Goal: Task Accomplishment & Management: Complete application form

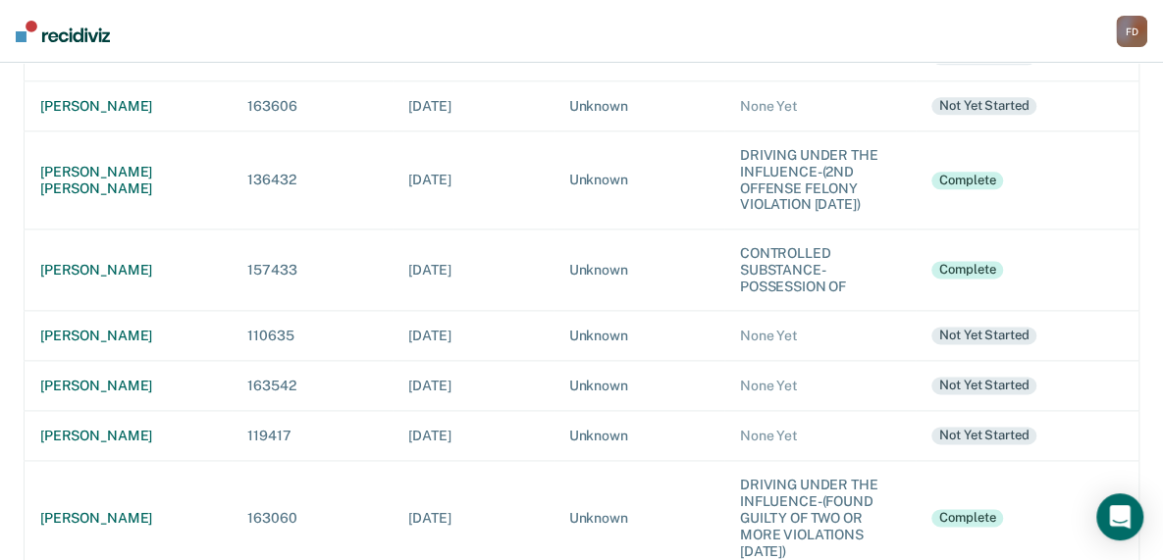
scroll to position [1098, 0]
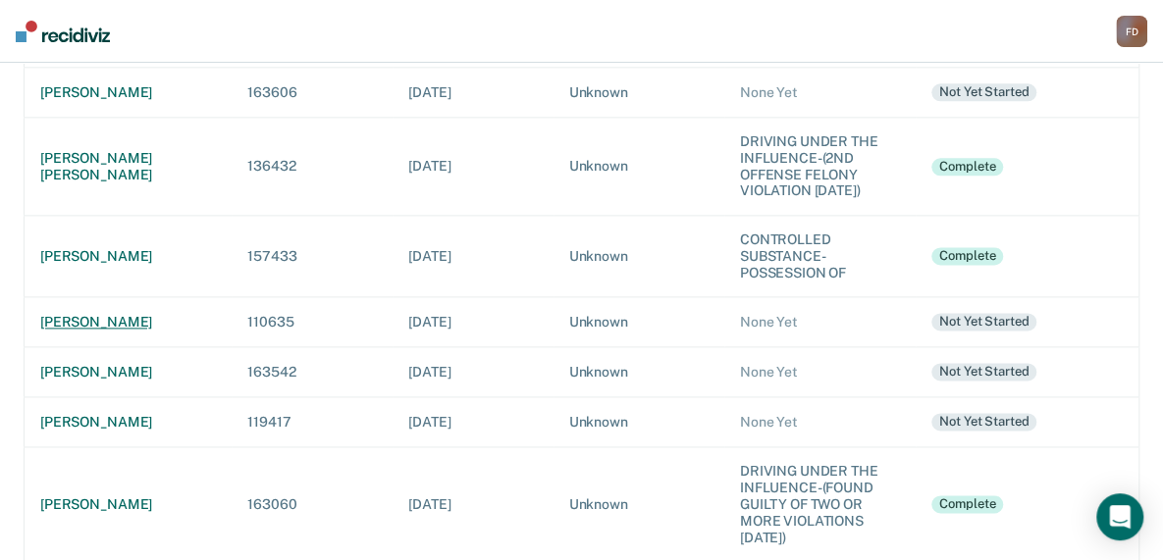
click at [93, 314] on div "[PERSON_NAME]" at bounding box center [128, 322] width 176 height 17
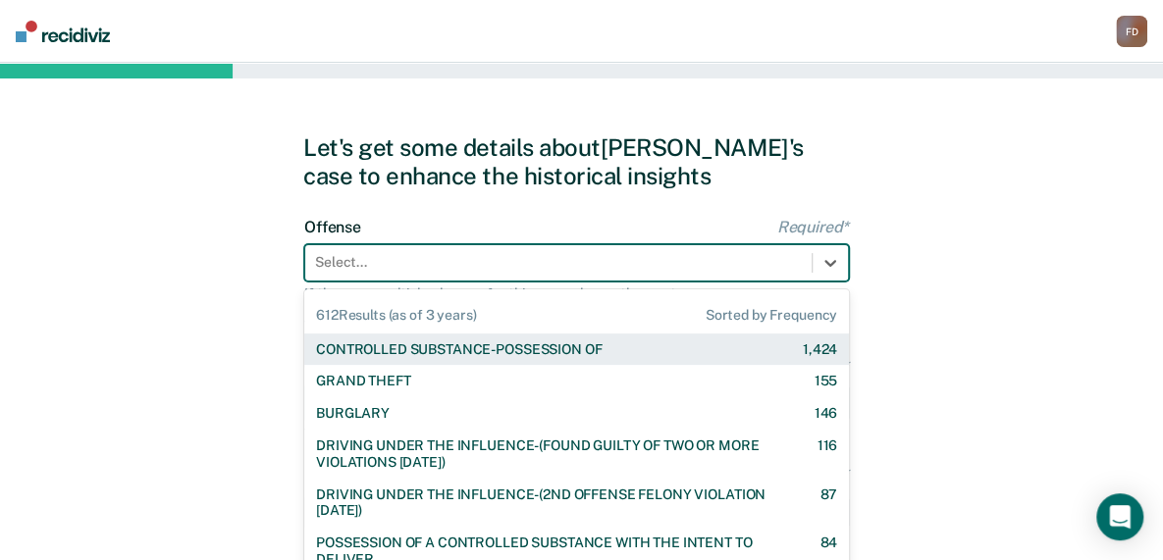
scroll to position [71, 0]
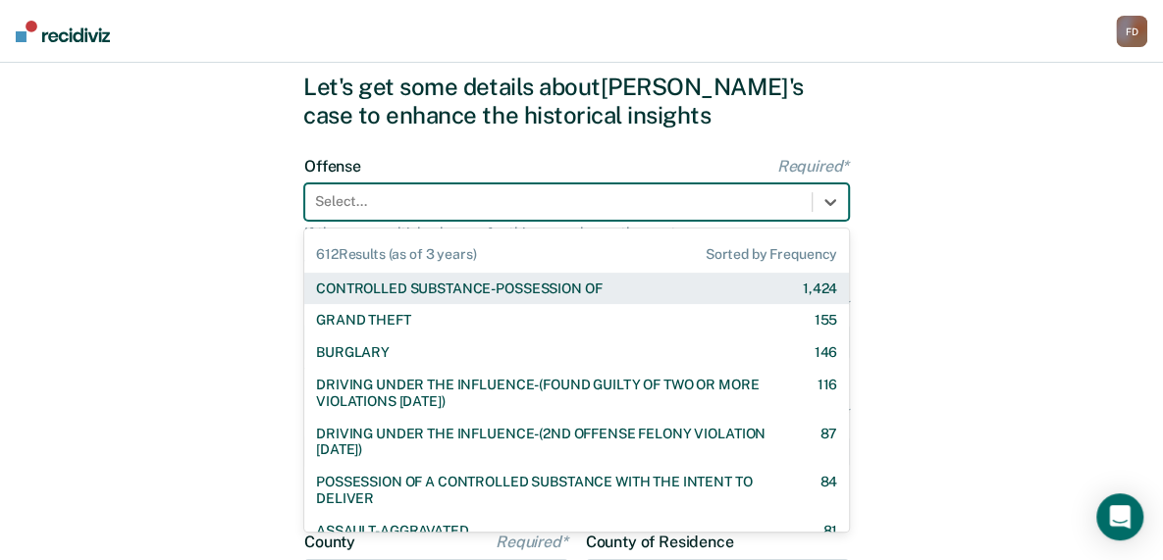
click at [354, 221] on div "612 results available. Use Up and Down to choose options, press Enter to select…" at bounding box center [576, 201] width 544 height 37
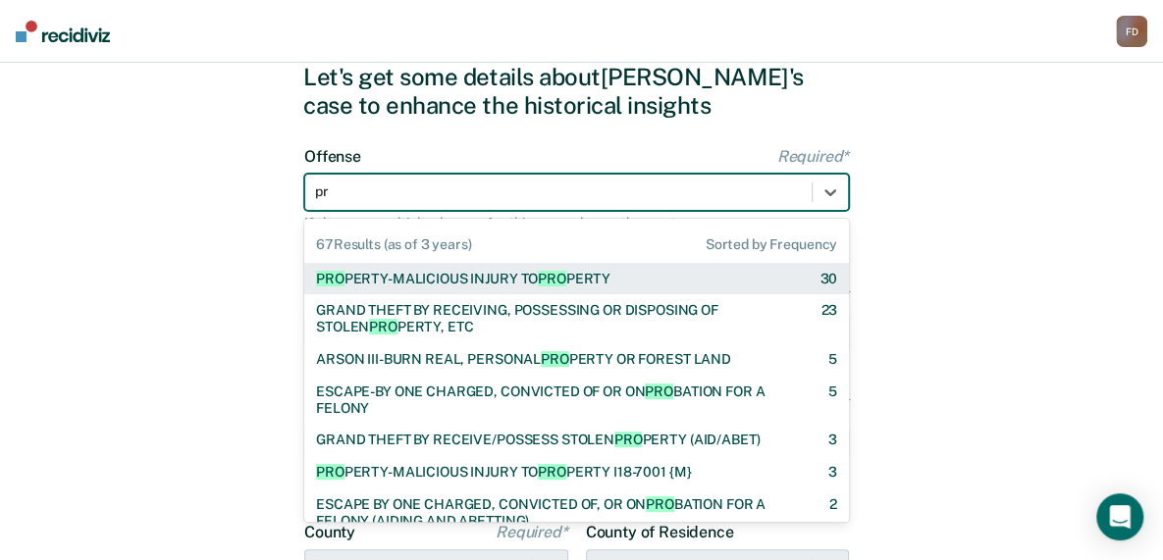
type input "p"
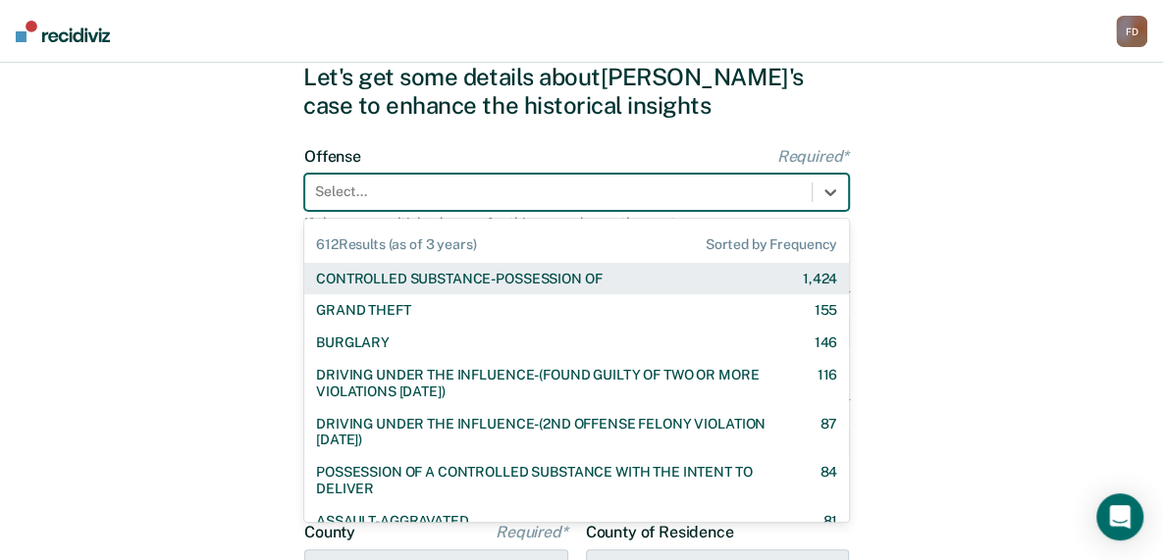
click at [388, 287] on div "CONTROLLED SUBSTANCE-POSSESSION OF 1,424" at bounding box center [576, 279] width 544 height 32
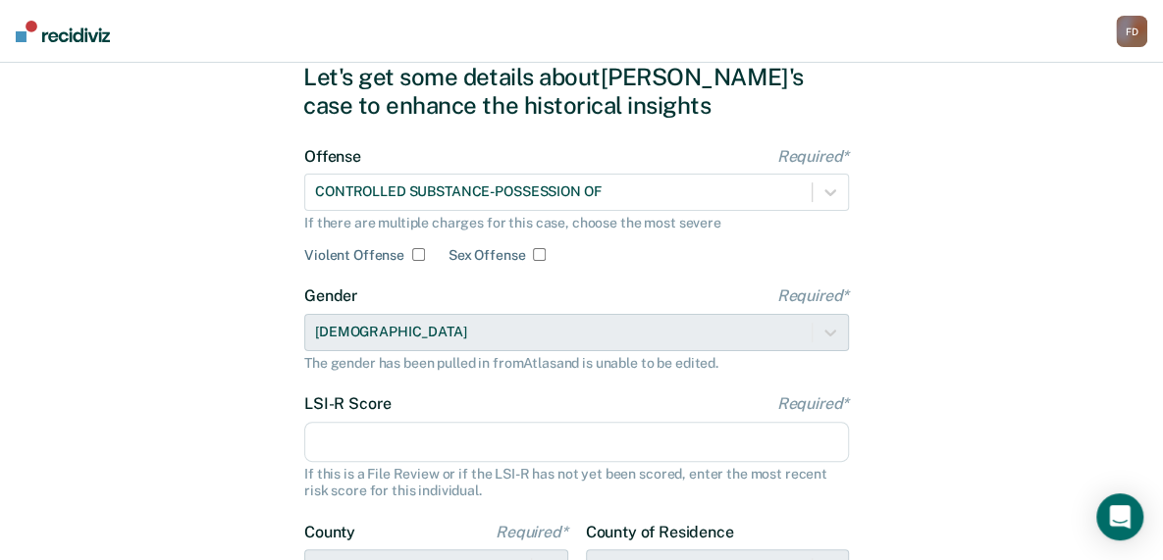
click at [379, 445] on input "LSI-R Score Required*" at bounding box center [576, 442] width 544 height 41
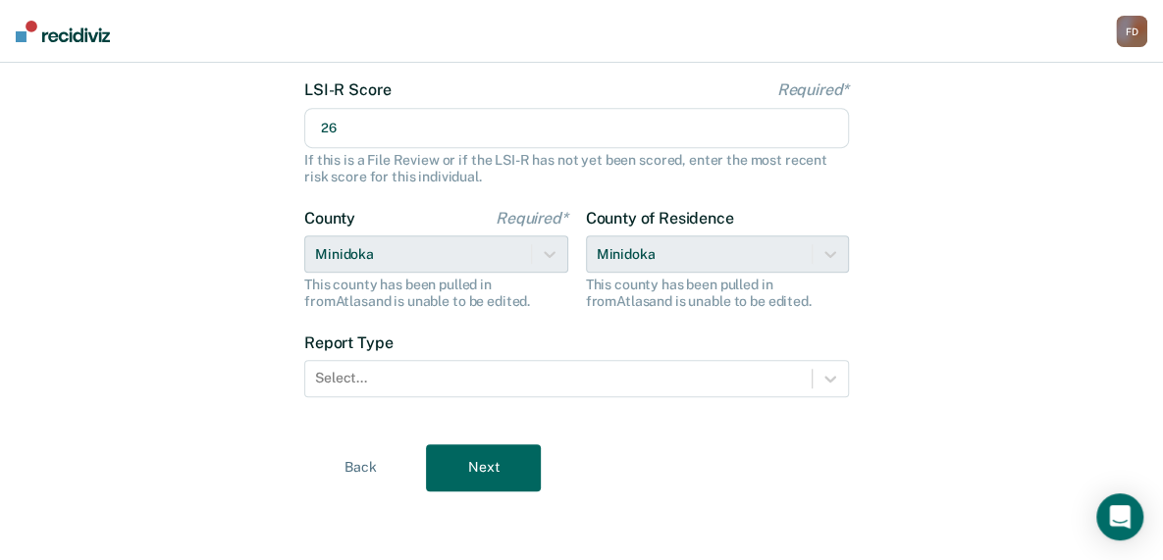
scroll to position [385, 0]
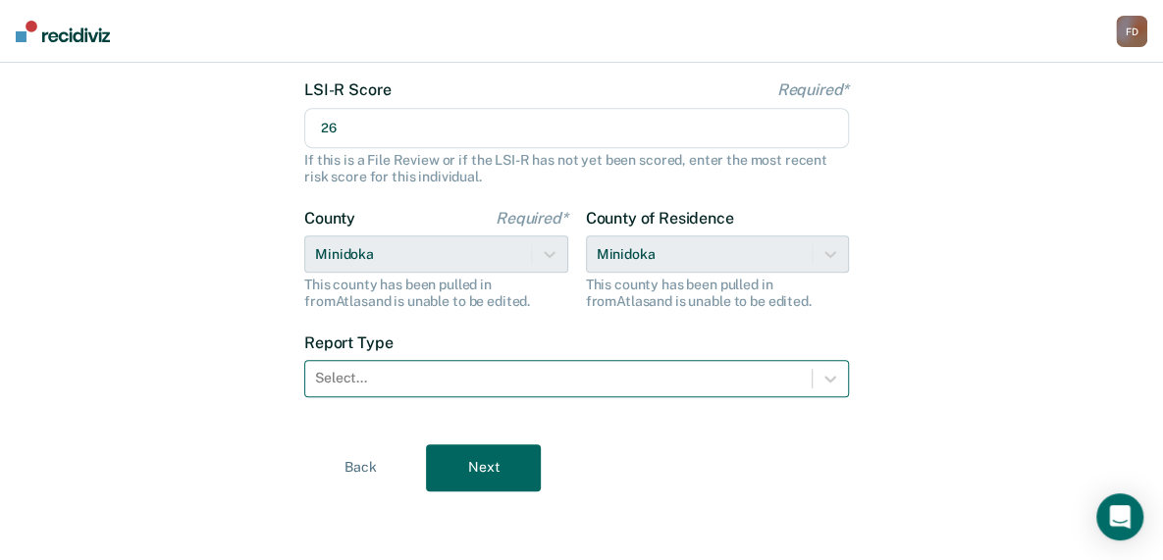
type input "26"
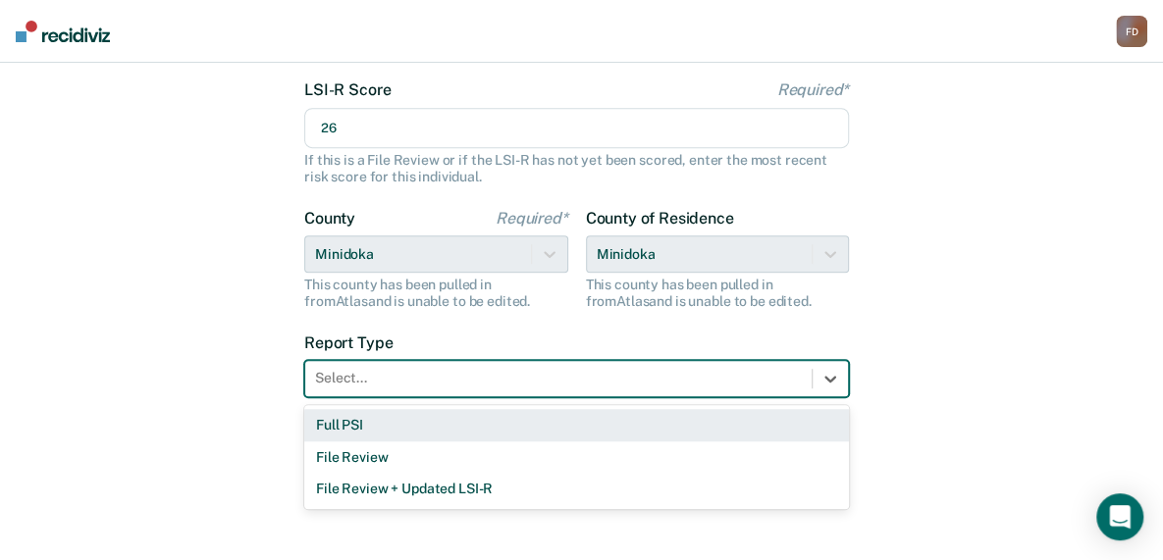
click at [750, 380] on div at bounding box center [558, 378] width 487 height 21
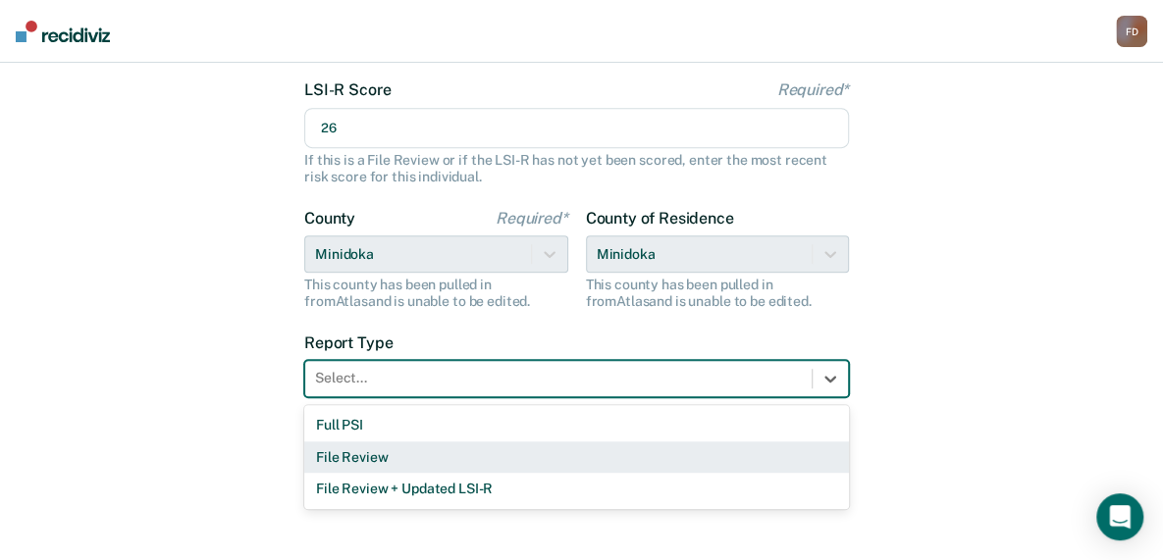
click at [614, 451] on div "File Review" at bounding box center [576, 457] width 544 height 32
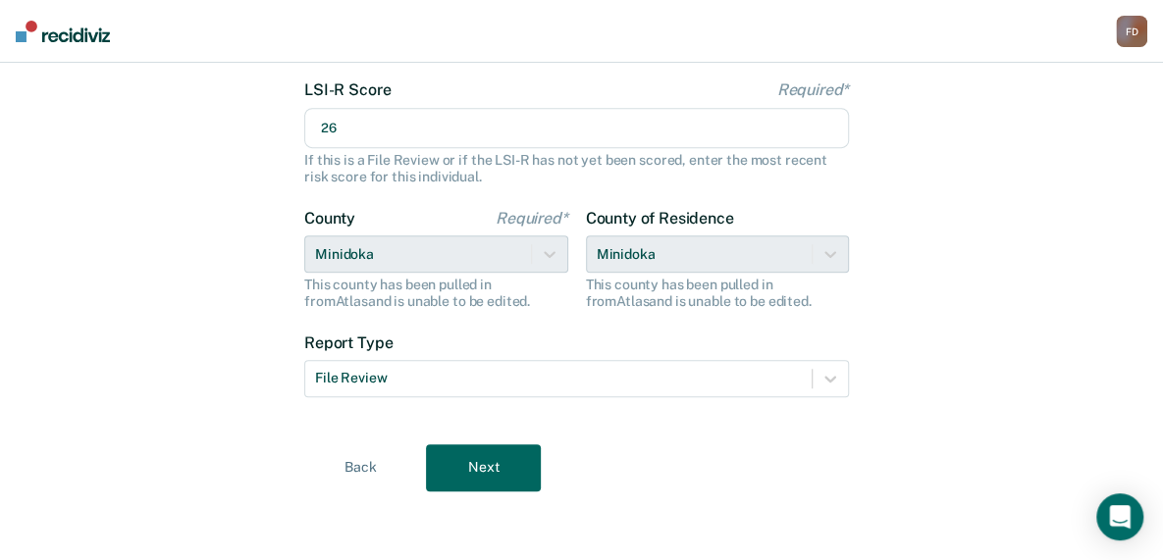
click at [491, 449] on button "Next" at bounding box center [483, 467] width 115 height 47
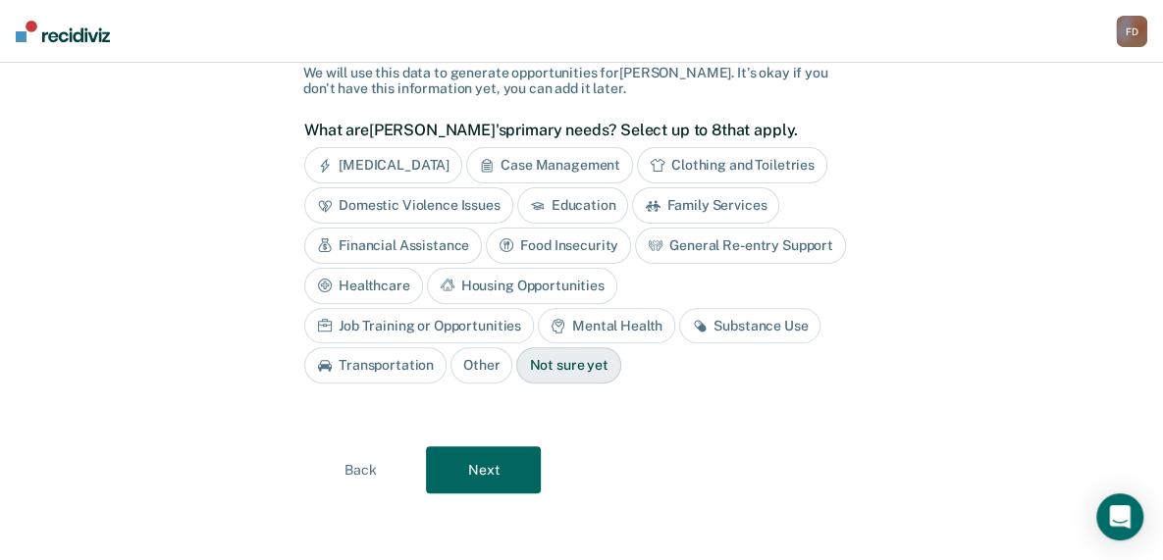
click at [679, 323] on div "Substance Use" at bounding box center [749, 326] width 141 height 36
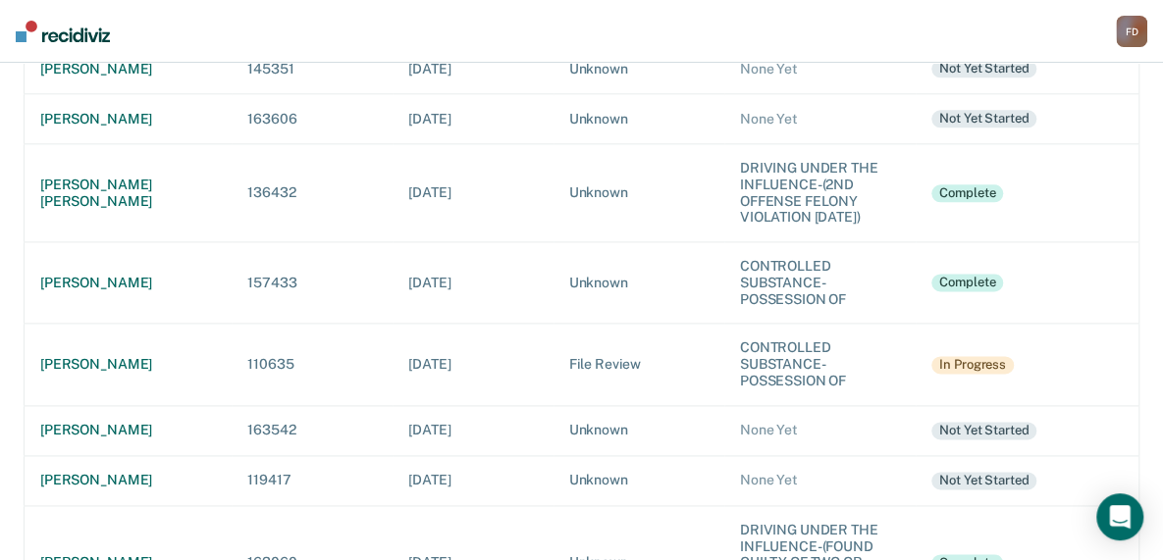
scroll to position [1097, 0]
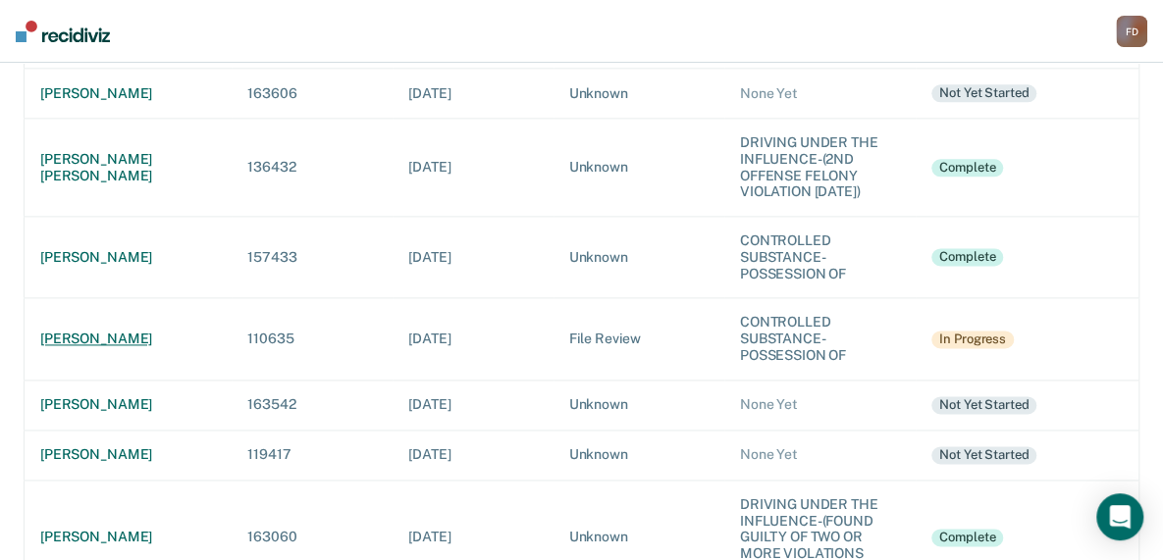
click at [128, 331] on div "[PERSON_NAME]" at bounding box center [128, 339] width 176 height 17
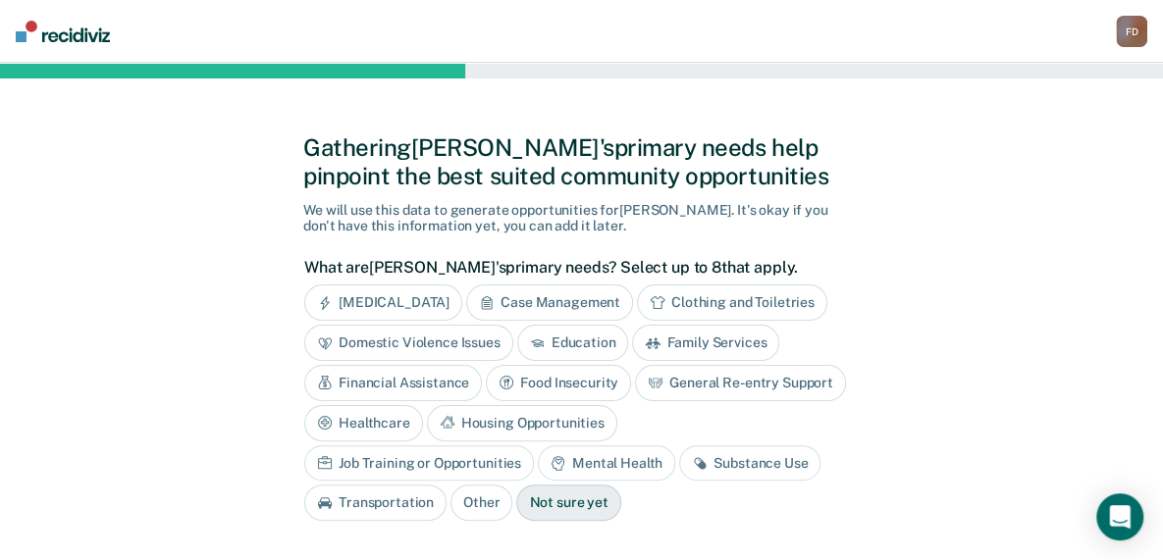
click at [534, 445] on div "Job Training or Opportunities" at bounding box center [419, 463] width 230 height 36
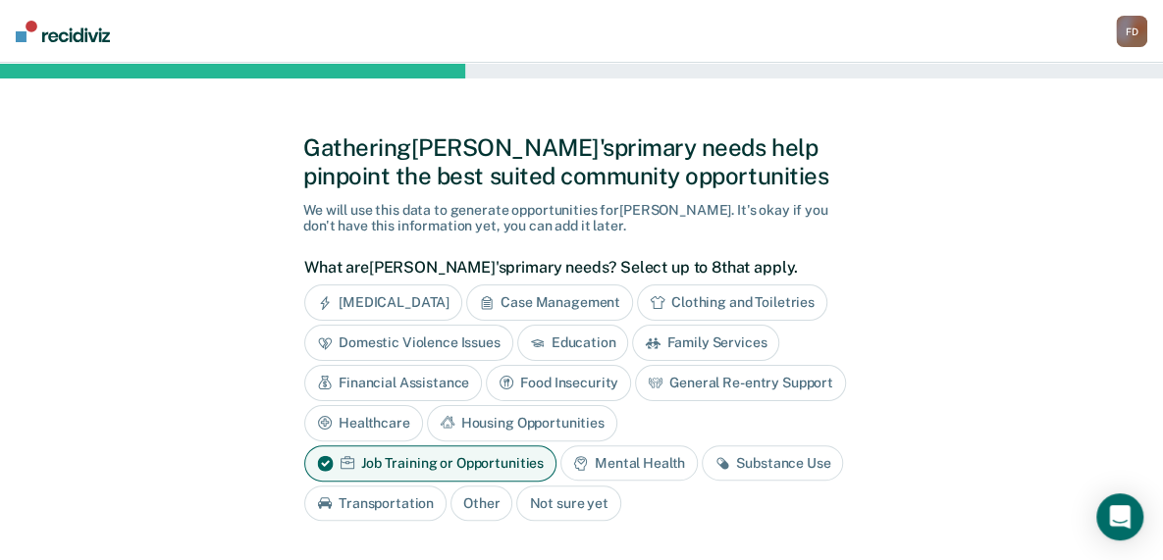
click at [733, 458] on div "Substance Use" at bounding box center [771, 463] width 141 height 36
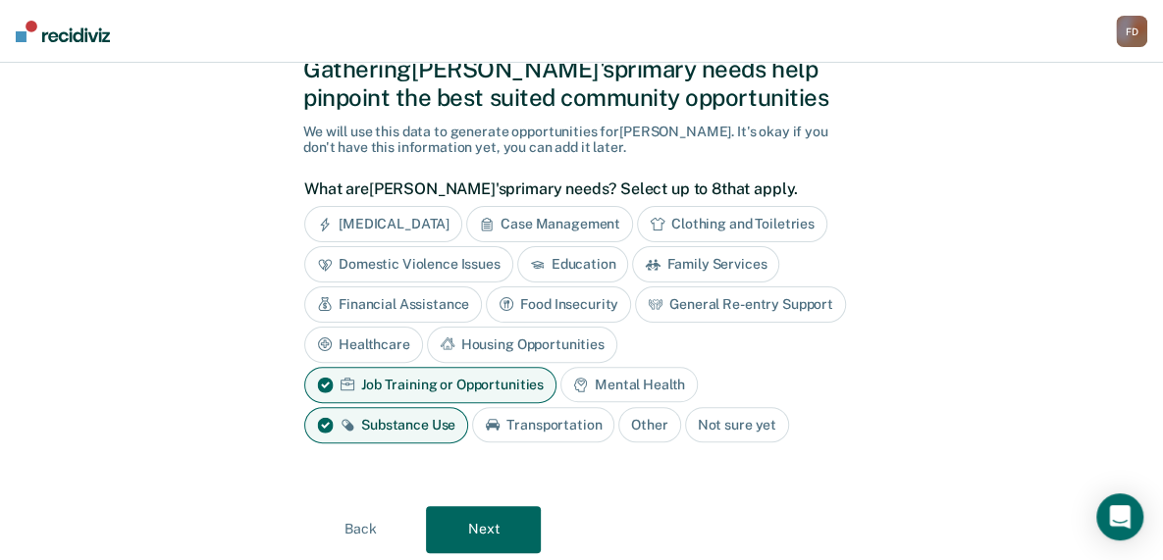
scroll to position [137, 0]
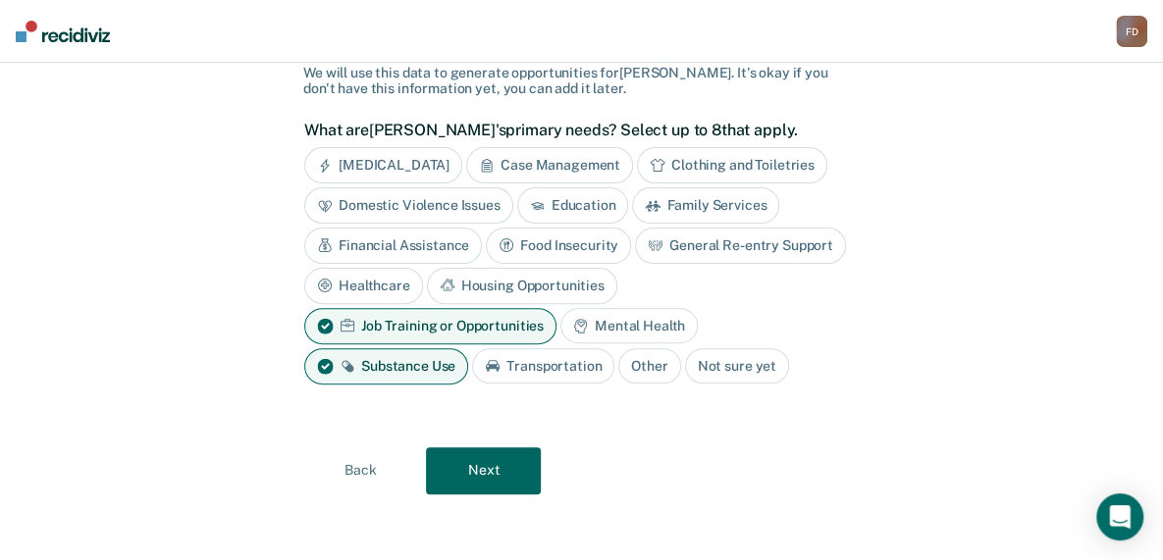
click at [494, 447] on button "Next" at bounding box center [483, 470] width 115 height 47
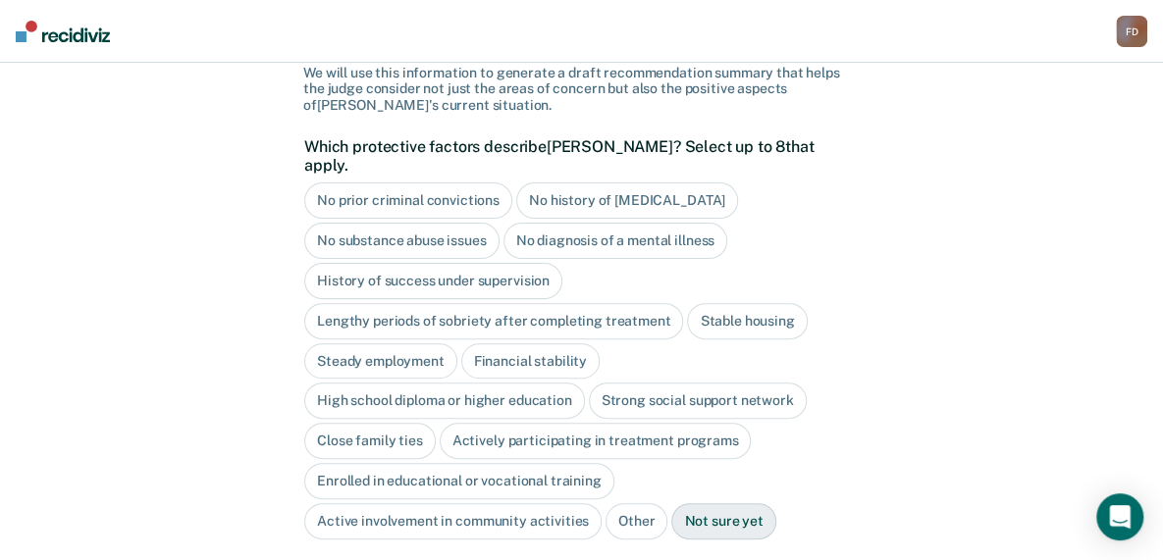
scroll to position [271, 0]
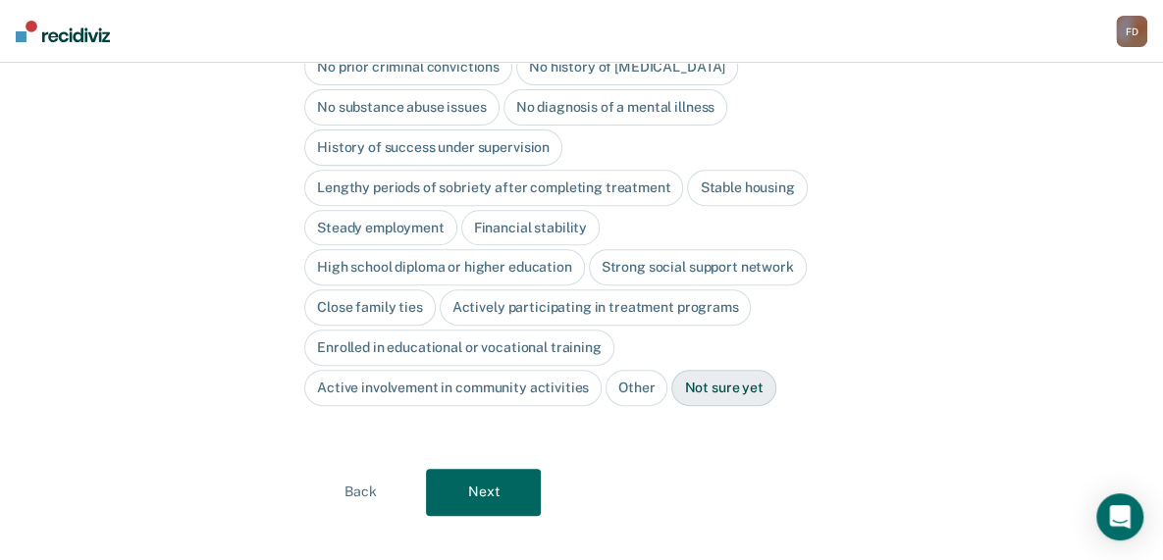
click at [579, 289] on div "Actively participating in treatment programs" at bounding box center [596, 307] width 312 height 36
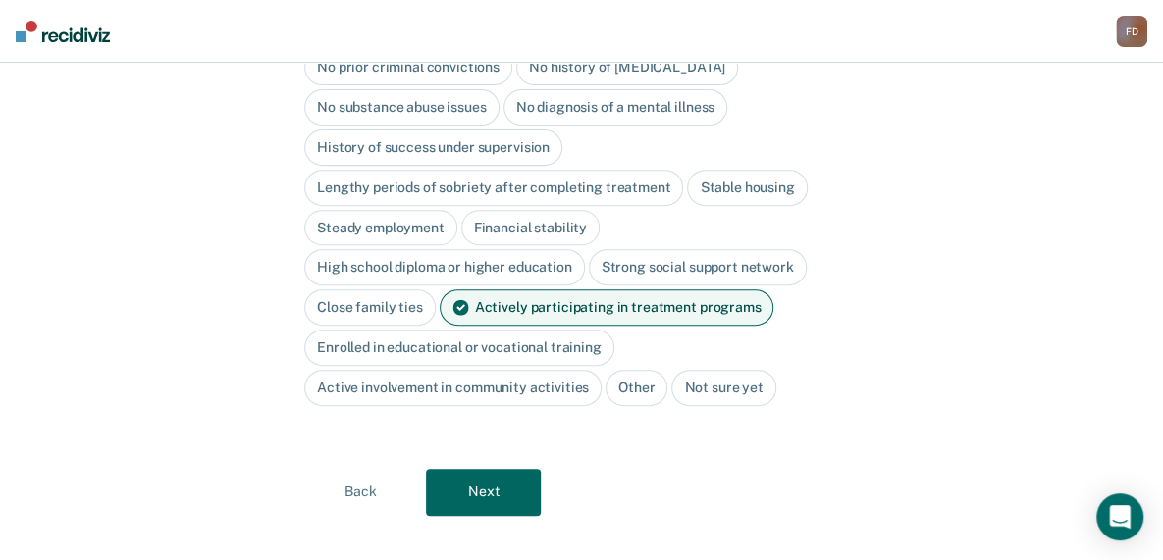
click at [506, 249] on div "High school diploma or higher education" at bounding box center [444, 267] width 281 height 36
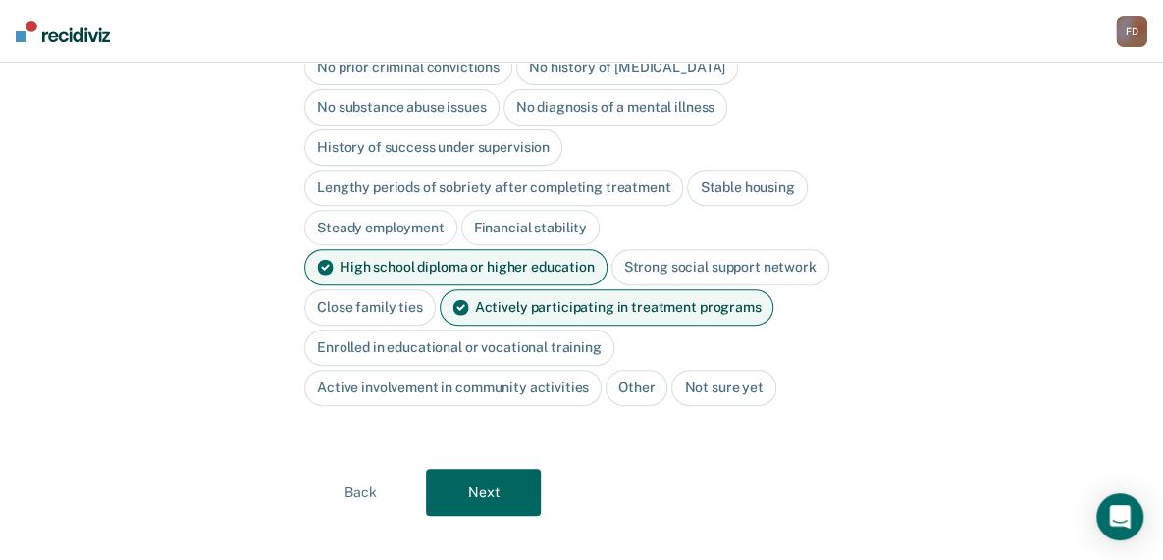
click at [483, 469] on button "Next" at bounding box center [483, 492] width 115 height 47
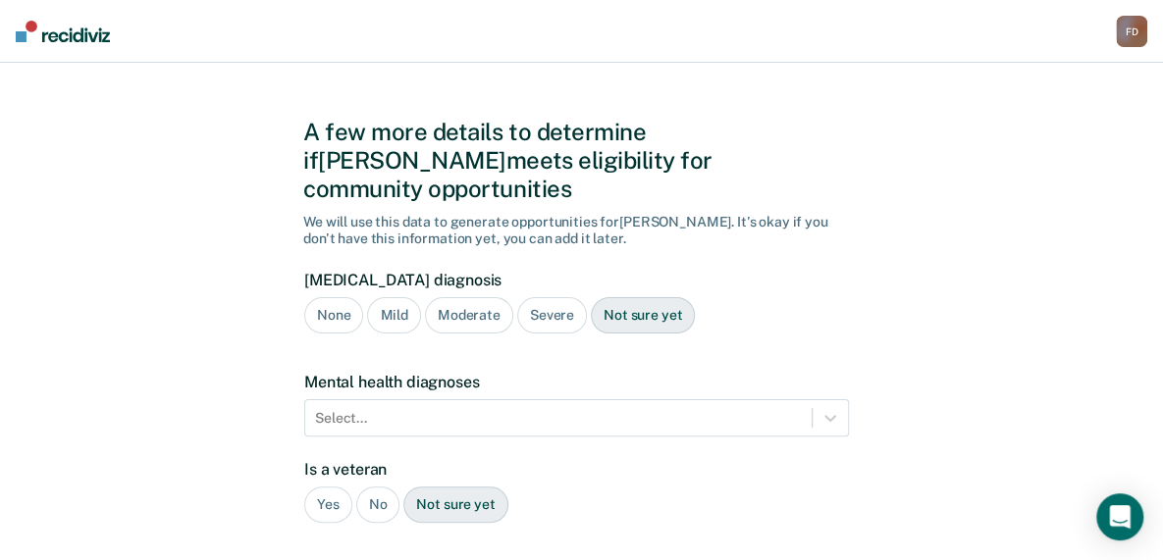
scroll to position [0, 0]
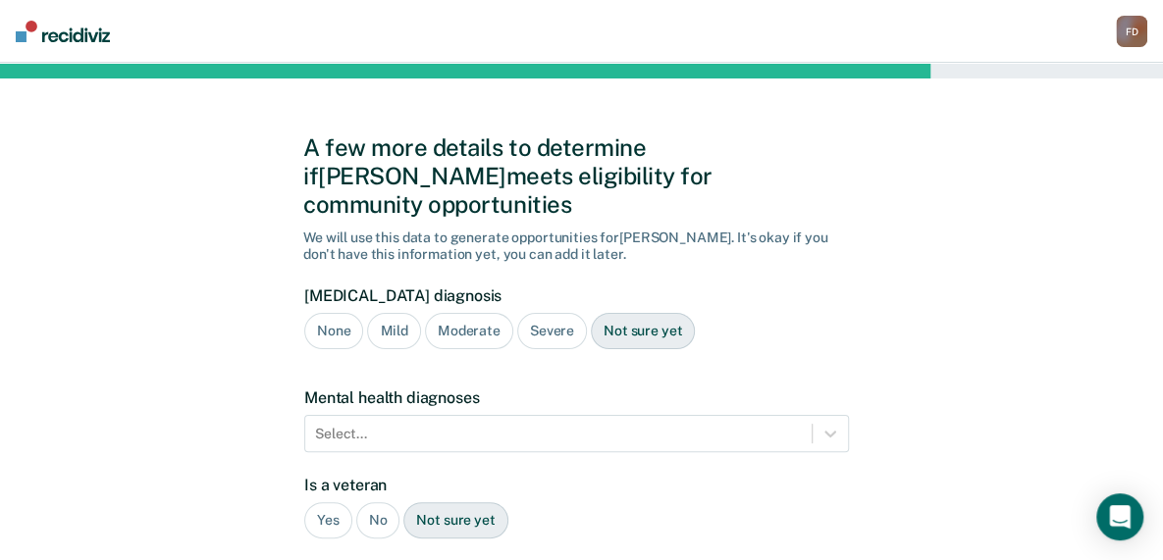
click at [556, 313] on div "Severe" at bounding box center [552, 331] width 70 height 36
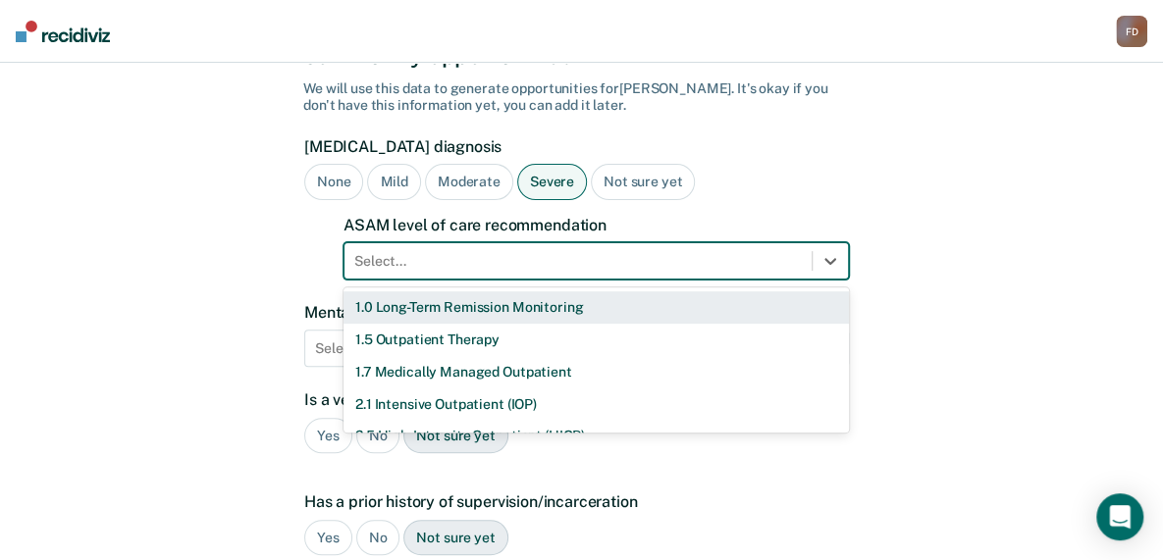
click at [510, 280] on div "11 results available. Use Up and Down to choose options, press Enter to select …" at bounding box center [595, 260] width 505 height 37
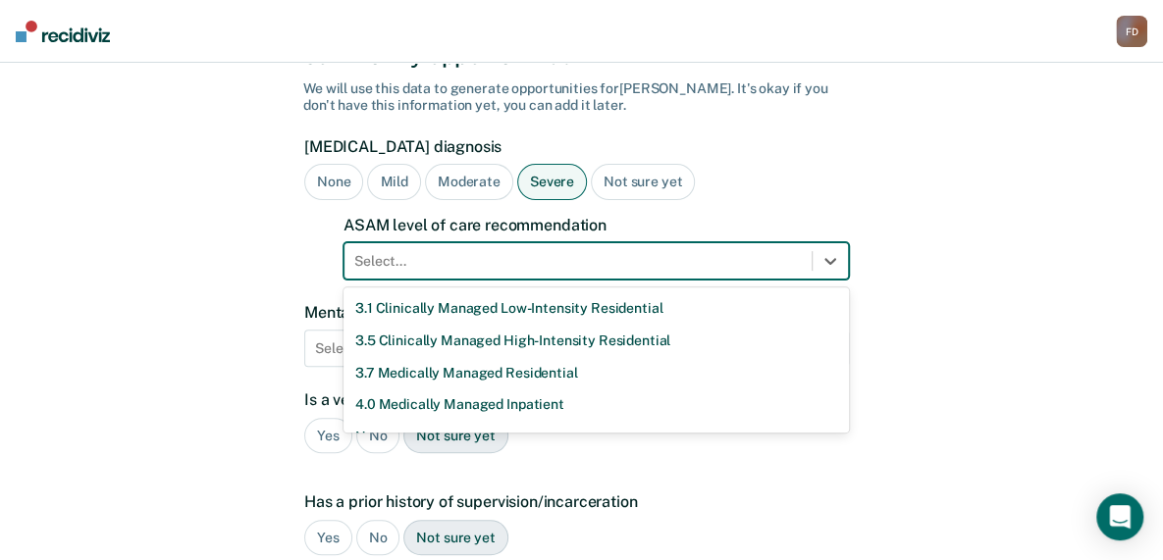
scroll to position [196, 0]
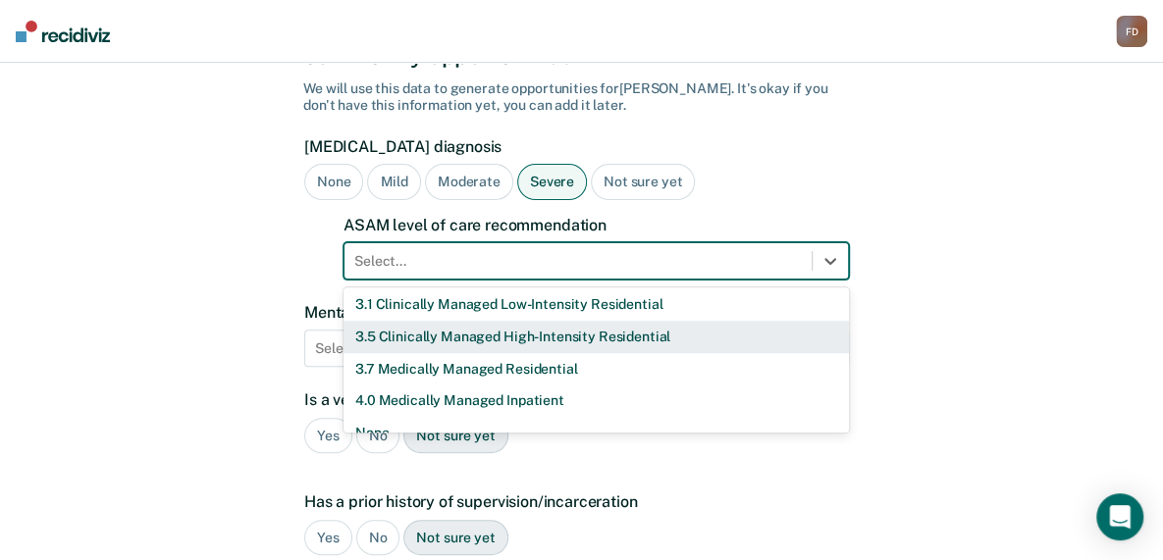
click at [624, 321] on div "3.5 Clinically Managed High-Intensity Residential" at bounding box center [595, 337] width 505 height 32
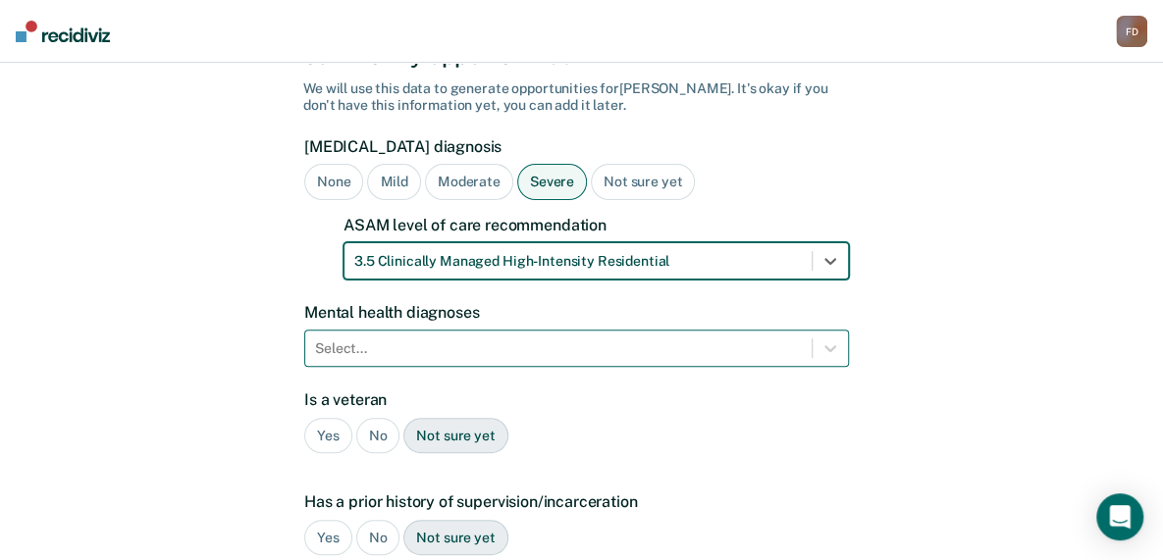
scroll to position [237, 0]
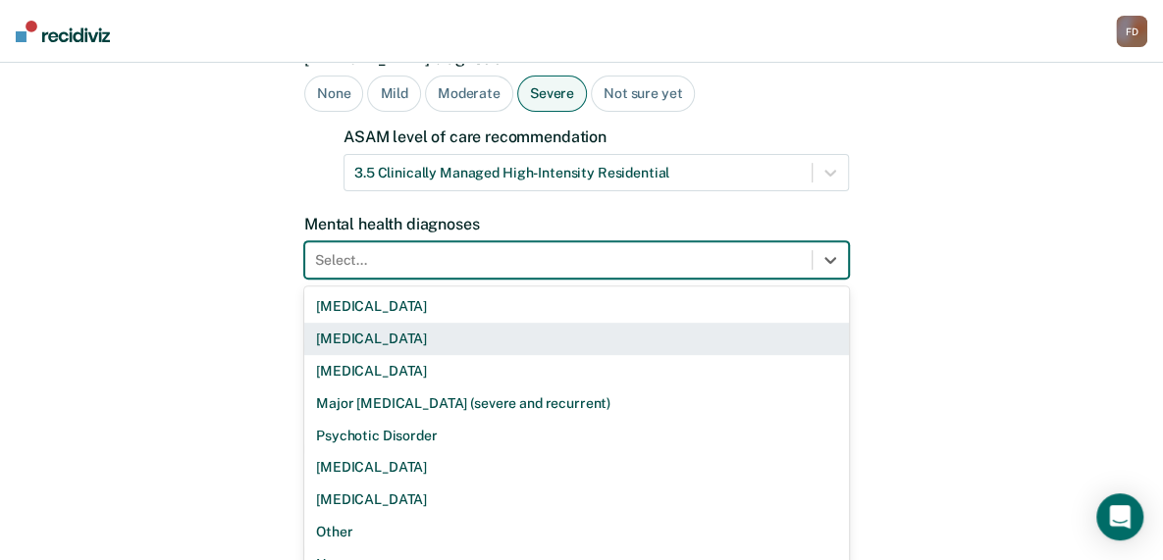
click at [616, 279] on div "9 results available. Use Up and Down to choose options, press Enter to select t…" at bounding box center [576, 259] width 544 height 37
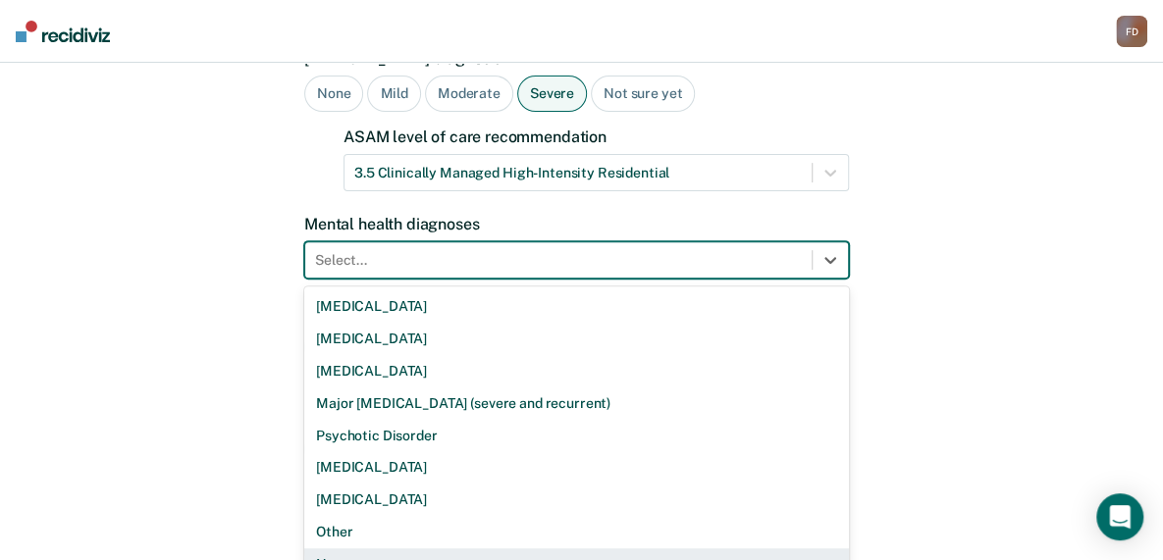
click at [415, 548] on div "None" at bounding box center [576, 564] width 544 height 32
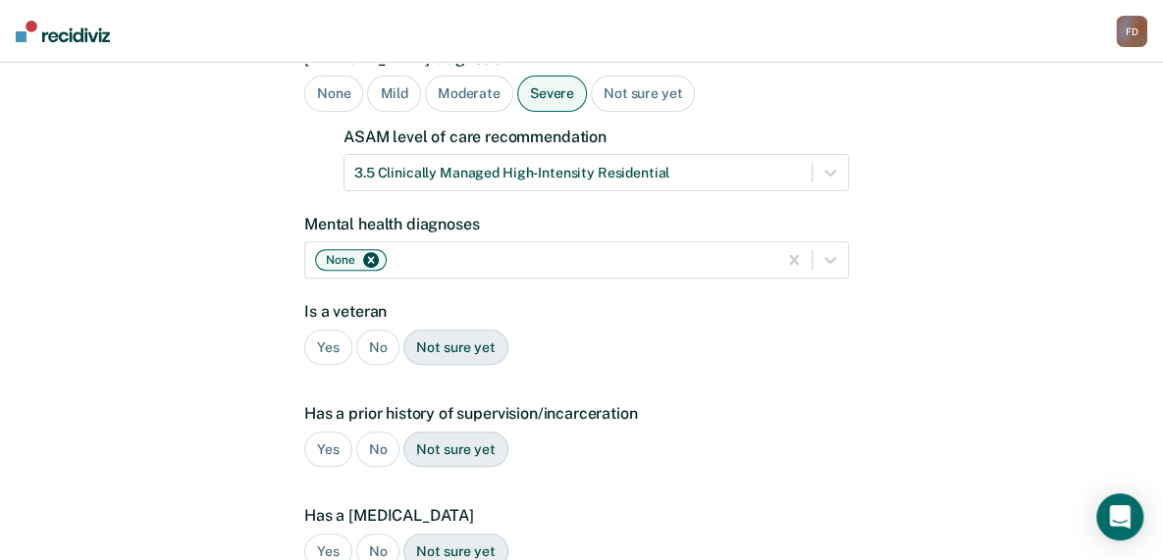
click at [374, 330] on div "No" at bounding box center [378, 348] width 44 height 36
click at [324, 432] on div "Yes" at bounding box center [328, 450] width 48 height 36
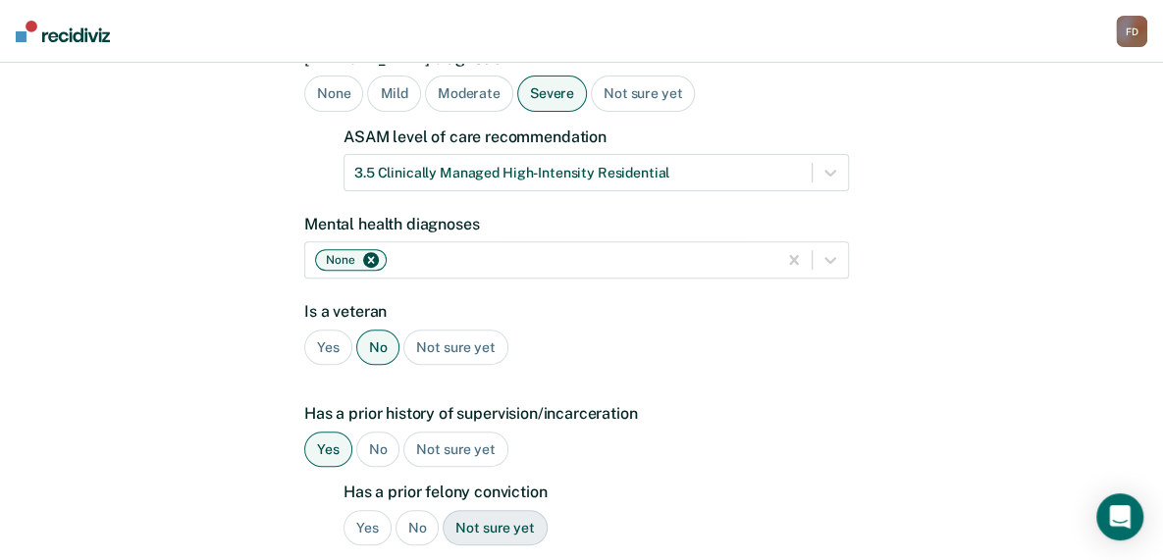
click at [361, 510] on div "Yes" at bounding box center [367, 528] width 48 height 36
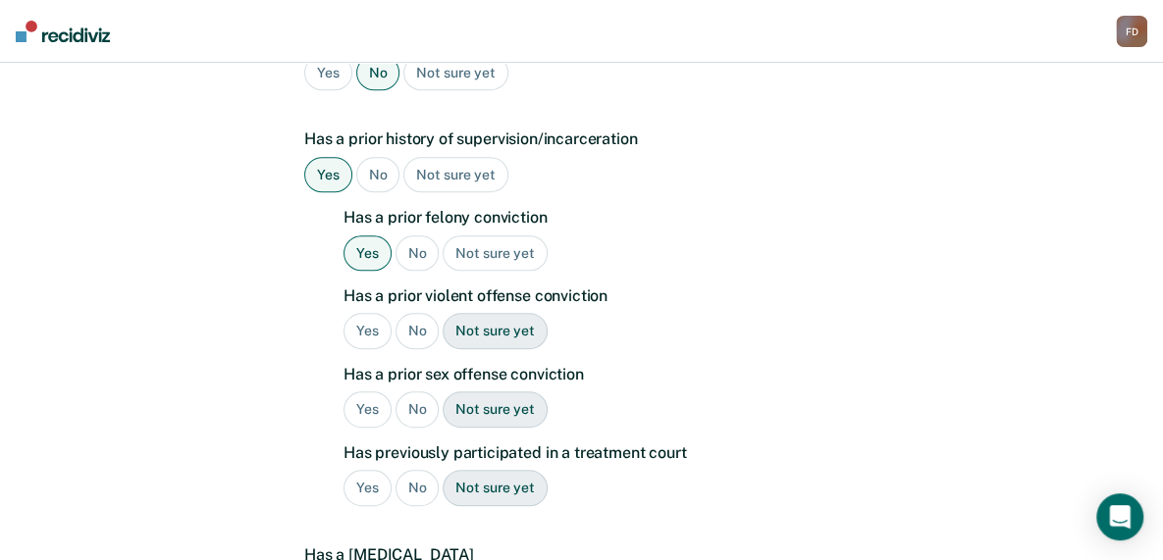
scroll to position [564, 0]
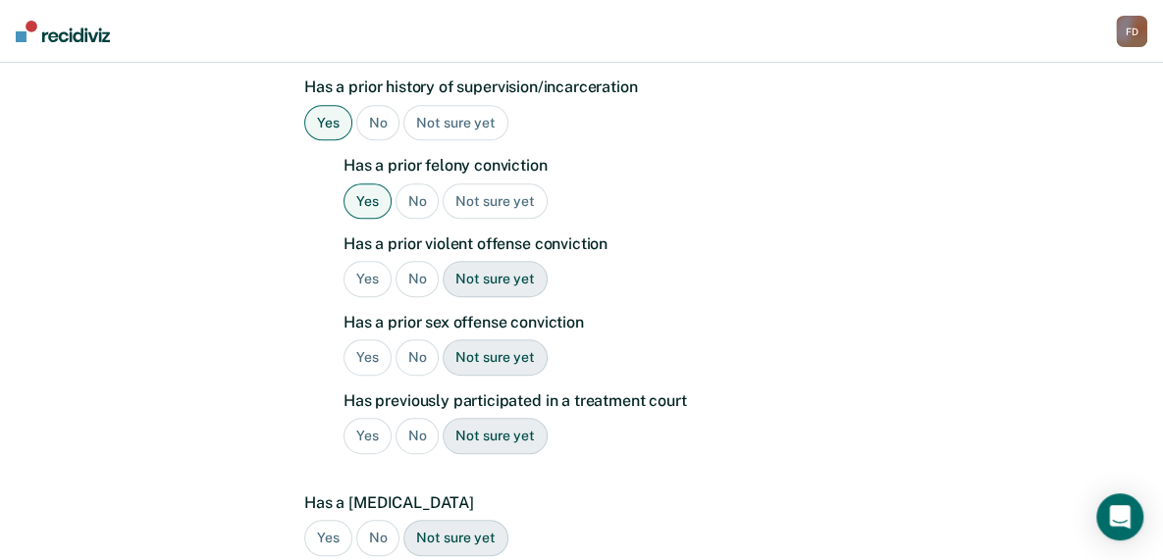
click at [415, 261] on div "No" at bounding box center [417, 279] width 44 height 36
click at [409, 339] on div "No" at bounding box center [417, 357] width 44 height 36
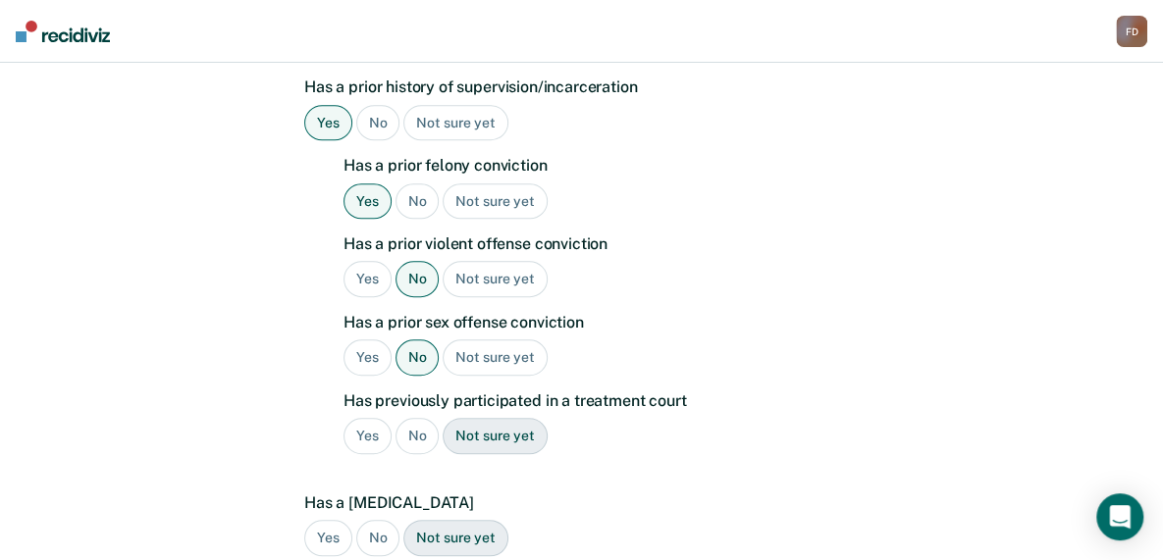
click at [413, 418] on div "No" at bounding box center [417, 436] width 44 height 36
click at [382, 520] on div "No" at bounding box center [378, 538] width 44 height 36
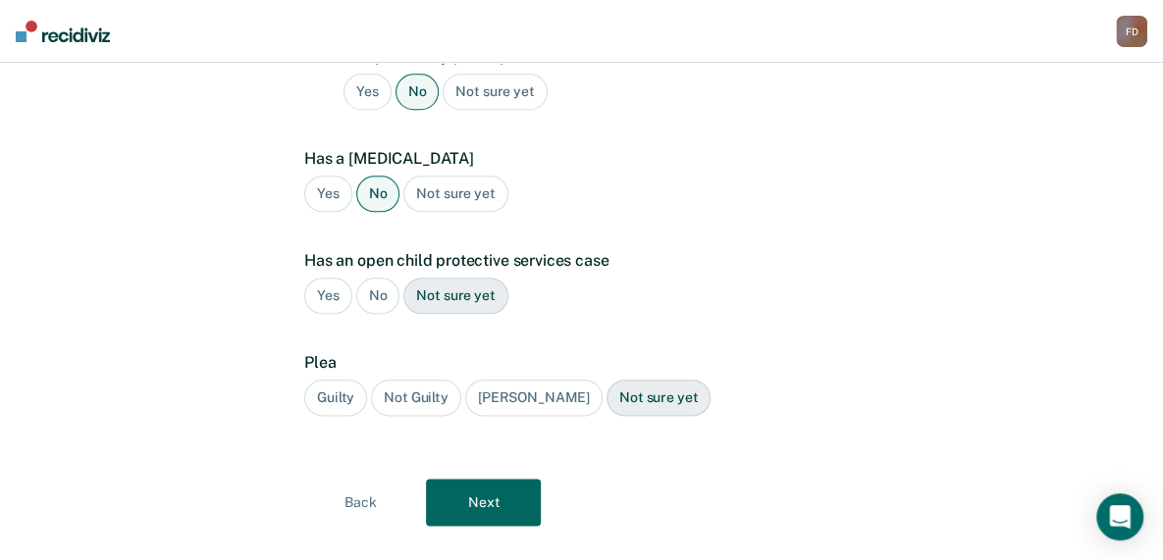
scroll to position [909, 0]
click at [375, 277] on div "No" at bounding box center [378, 295] width 44 height 36
click at [347, 379] on div "Guilty" at bounding box center [335, 397] width 63 height 36
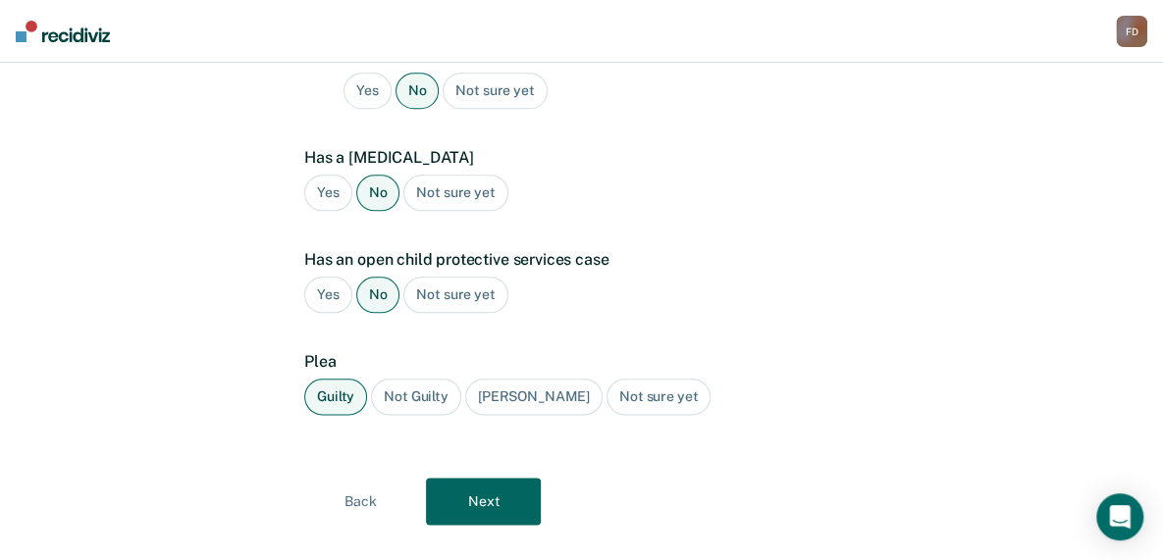
click at [510, 478] on button "Next" at bounding box center [483, 501] width 115 height 47
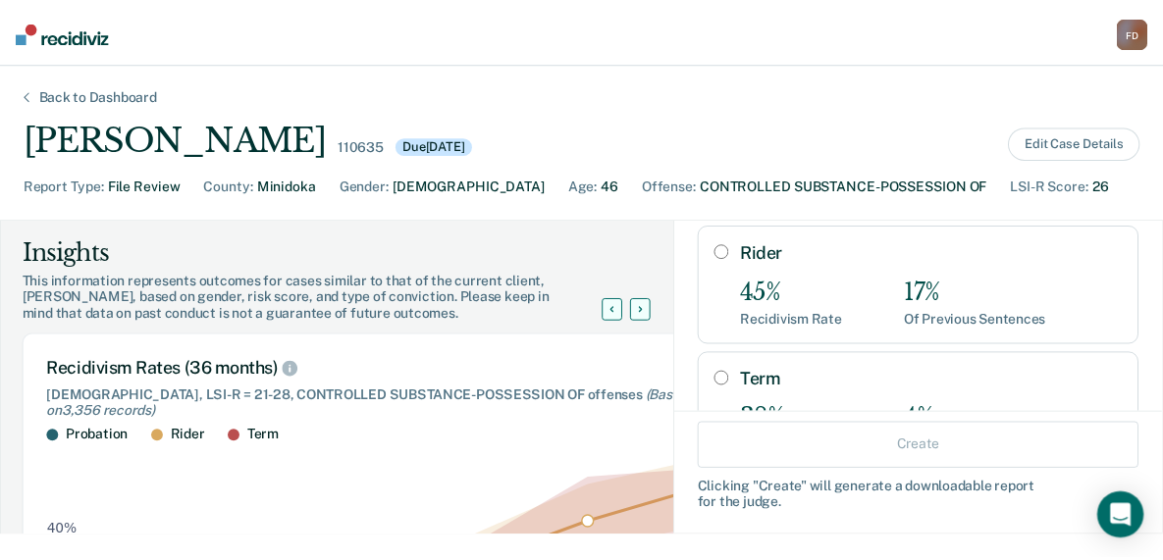
scroll to position [230, 0]
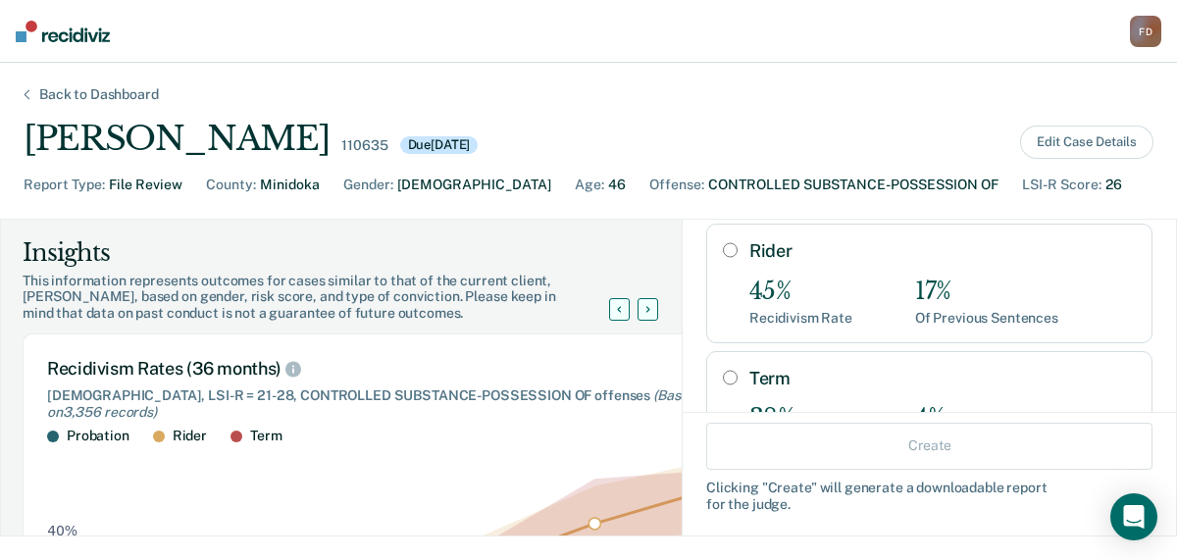
click at [723, 242] on input "Rider" at bounding box center [730, 250] width 15 height 16
radio input "true"
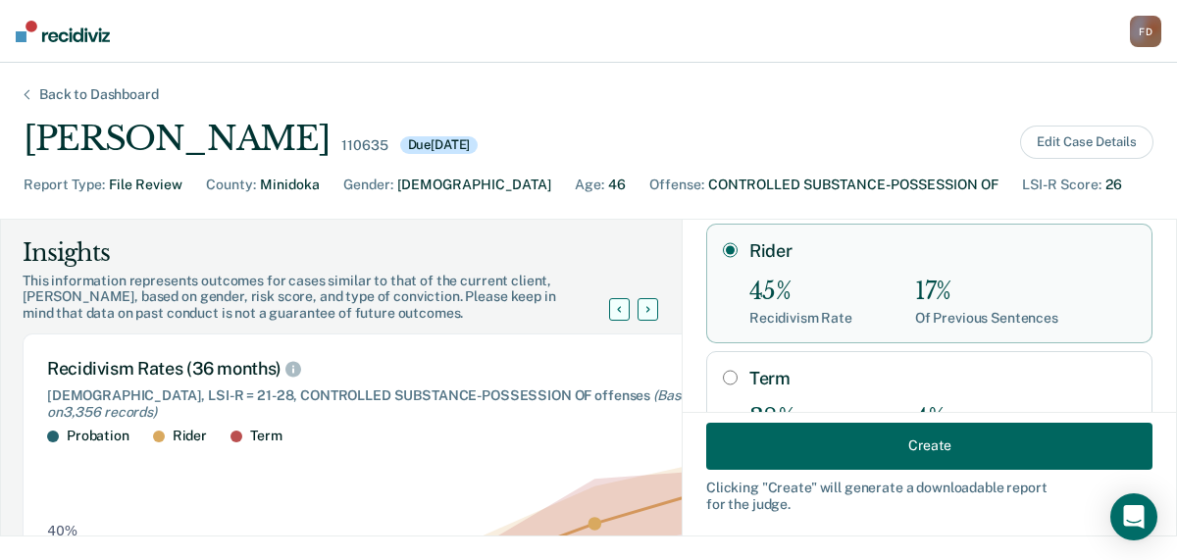
click at [859, 440] on button "Create" at bounding box center [929, 445] width 446 height 47
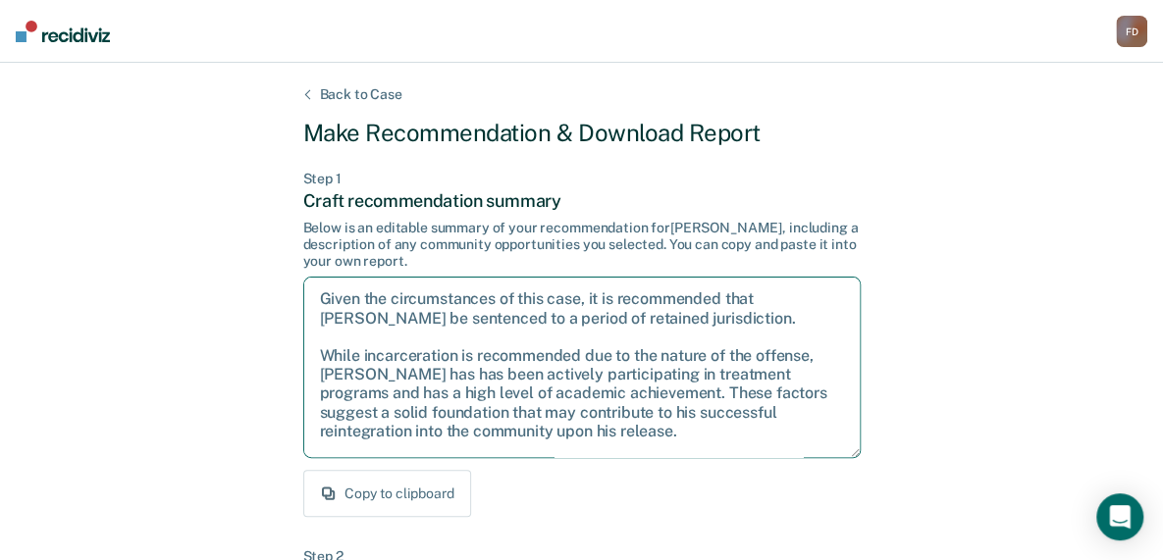
scroll to position [87, 0]
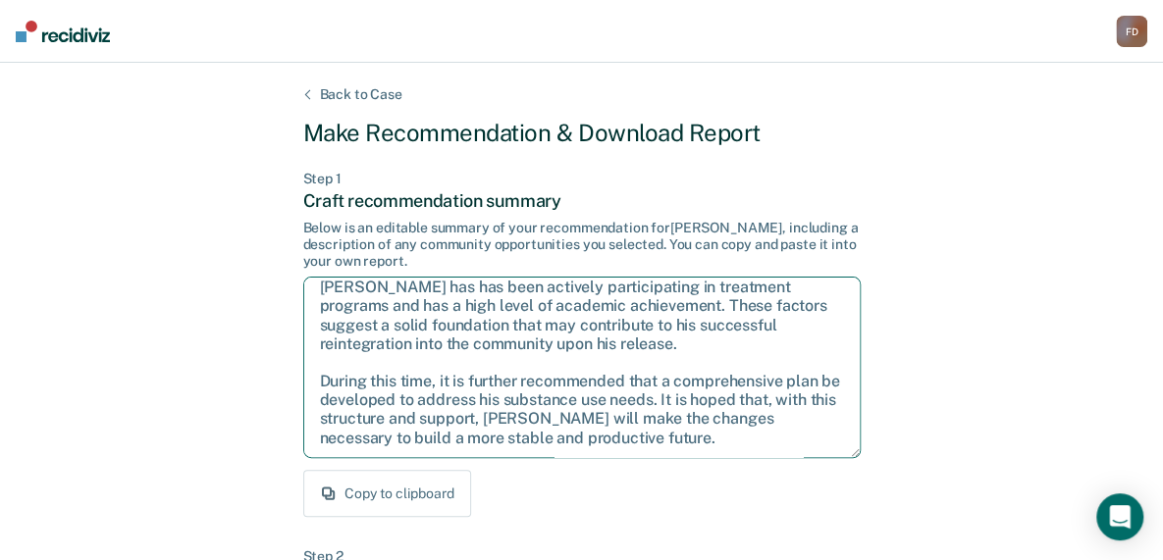
drag, startPoint x: 323, startPoint y: 292, endPoint x: 776, endPoint y: 480, distance: 490.5
click at [776, 480] on div "Step 1 Craft recommendation summary Below is an editable summary of your recomm…" at bounding box center [581, 344] width 557 height 347
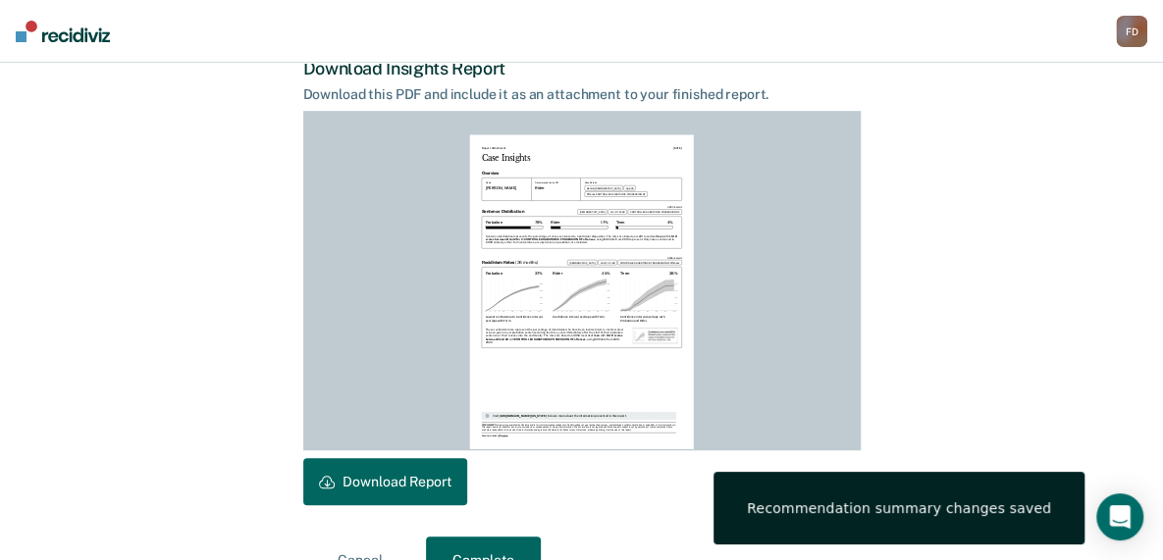
scroll to position [595, 0]
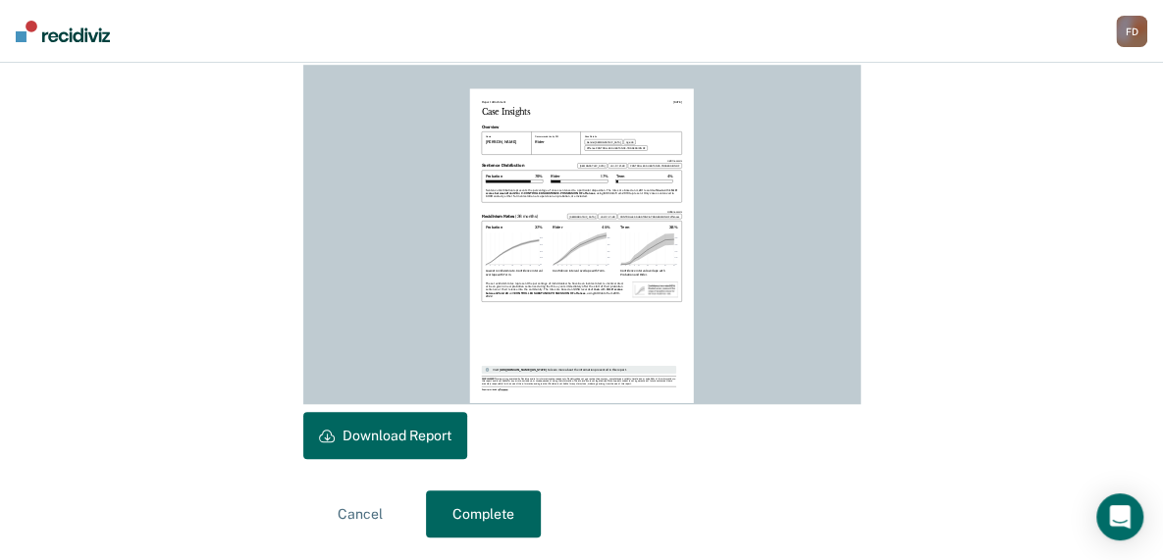
type textarea "Given the circumstances of this case, it is recommended that [PERSON_NAME] be s…"
click at [353, 431] on button "Download Report" at bounding box center [385, 435] width 164 height 47
click at [481, 505] on button "Complete" at bounding box center [483, 514] width 115 height 47
